Goal: Task Accomplishment & Management: Use online tool/utility

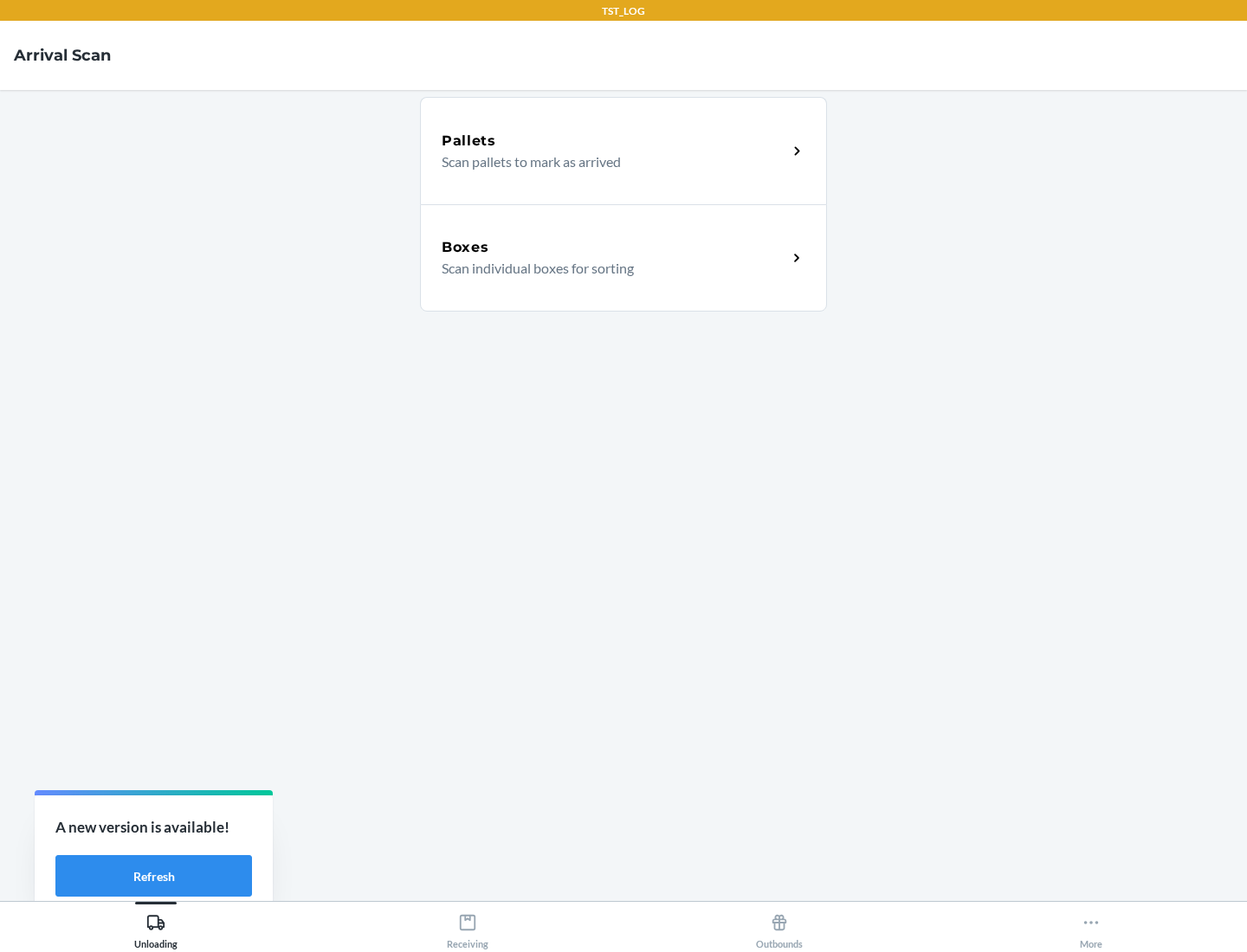
click at [614, 248] on div "Boxes" at bounding box center [614, 247] width 346 height 21
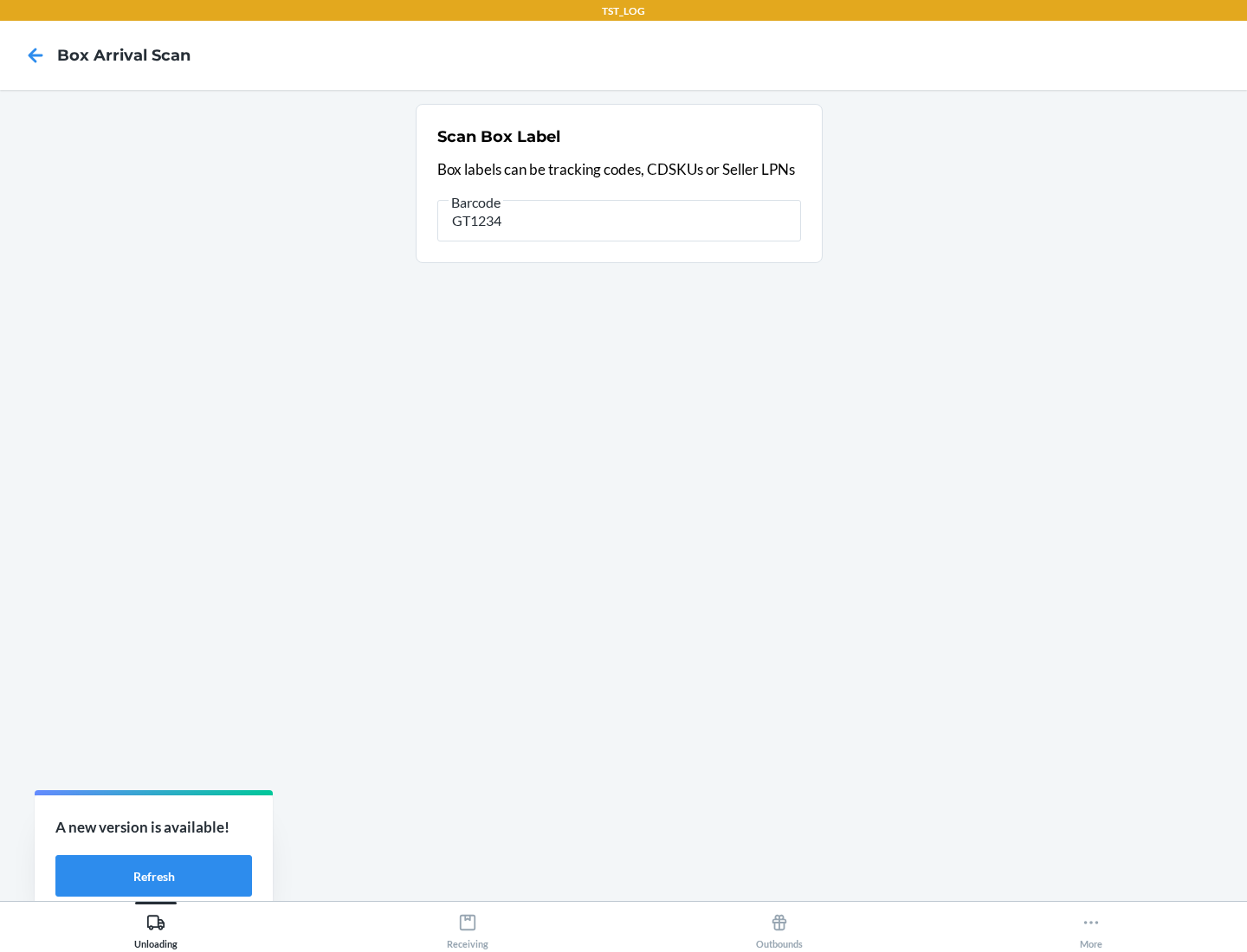
type input "GT1234"
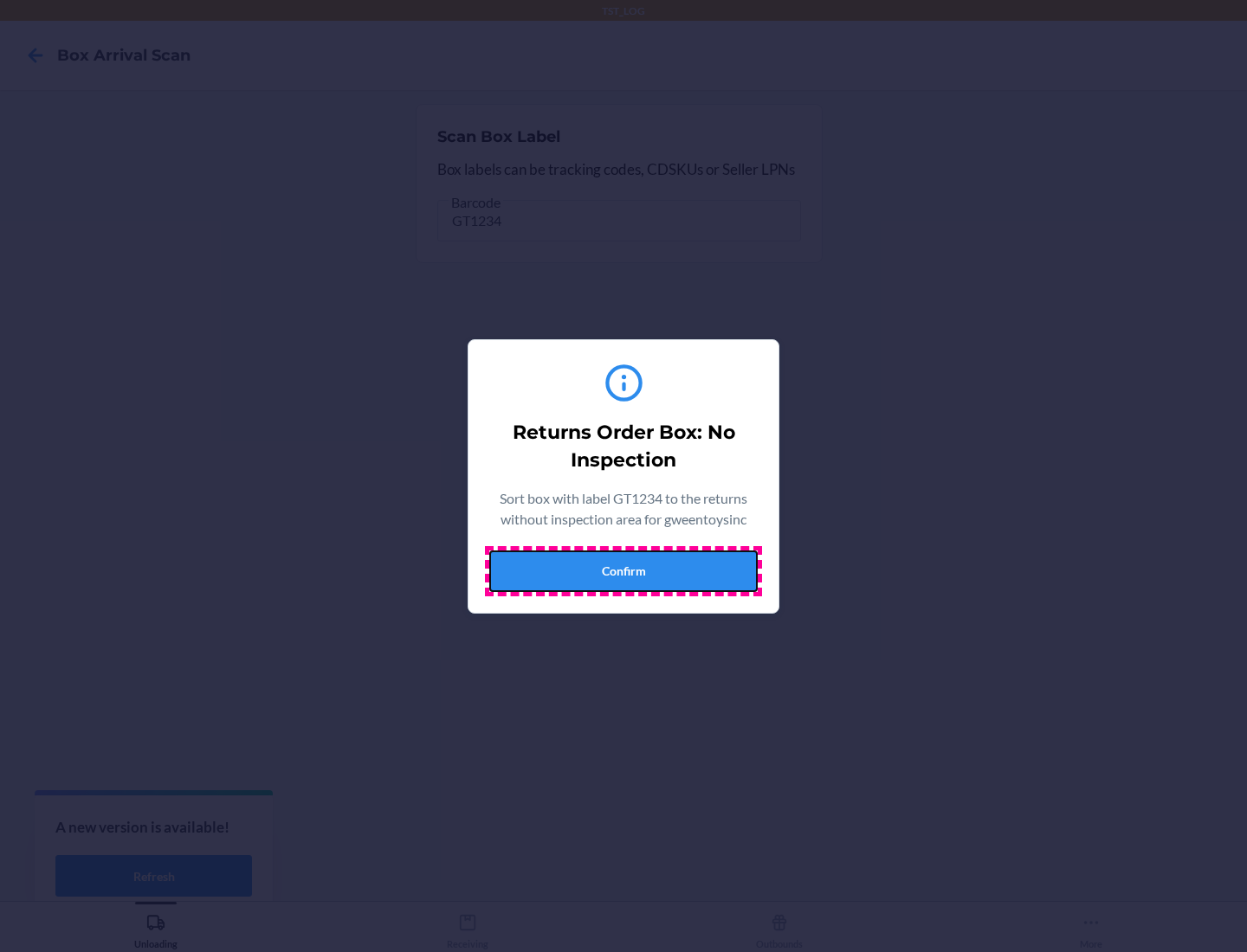
click at [624, 570] on button "Confirm" at bounding box center [624, 570] width 268 height 41
